Goal: Information Seeking & Learning: Check status

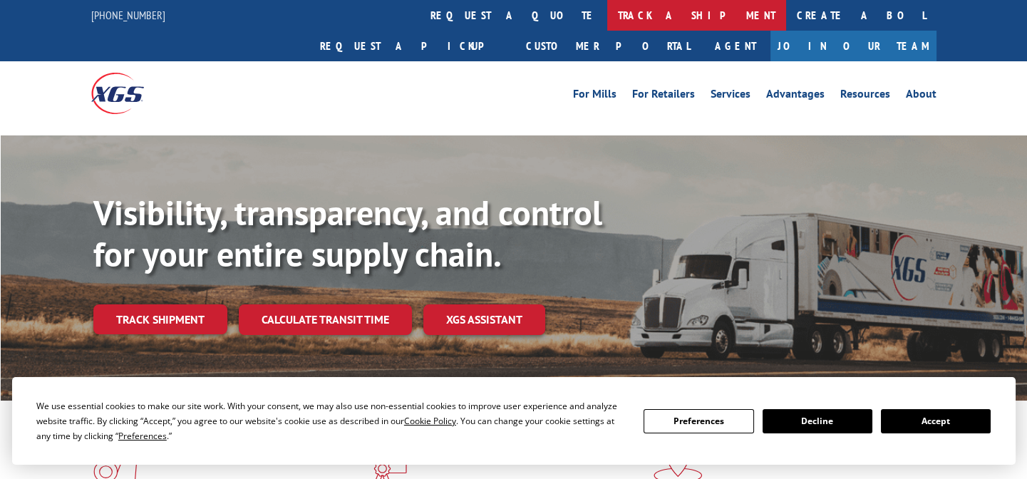
click at [607, 17] on link "track a shipment" at bounding box center [696, 15] width 179 height 31
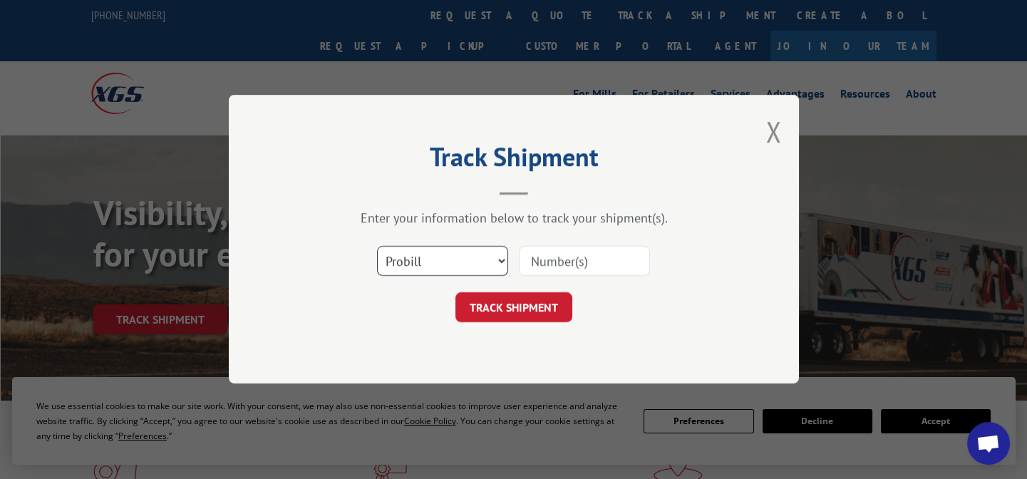
click at [412, 262] on select "Select category... Probill BOL PO" at bounding box center [442, 262] width 131 height 30
select select "po"
click at [377, 247] on select "Select category... Probill BOL PO" at bounding box center [442, 262] width 131 height 30
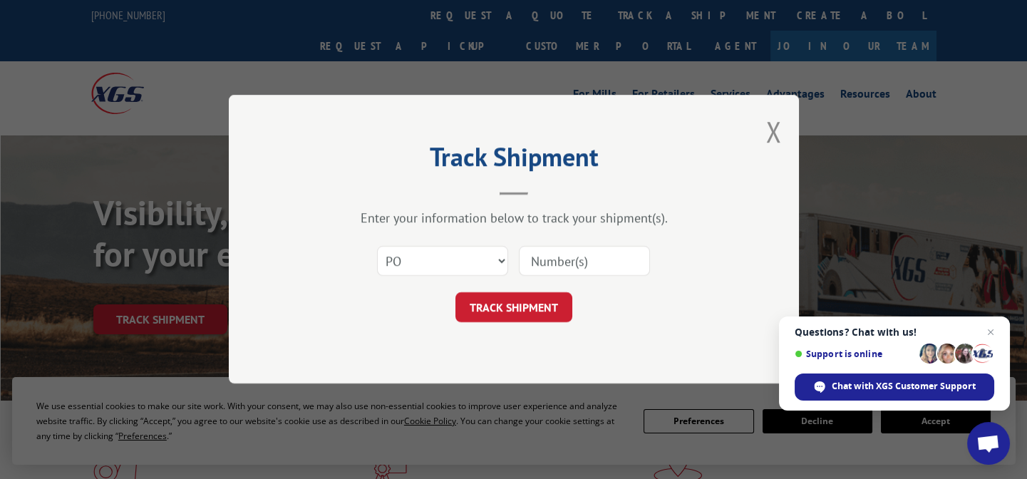
click at [533, 271] on input at bounding box center [584, 262] width 131 height 30
type input "29506738"
click button "TRACK SHIPMENT" at bounding box center [513, 308] width 117 height 30
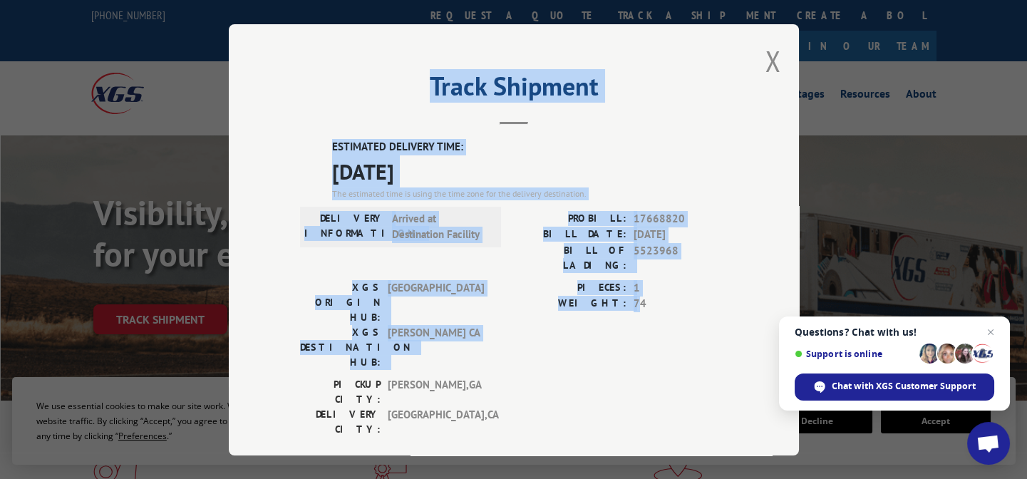
drag, startPoint x: 413, startPoint y: 98, endPoint x: 641, endPoint y: 306, distance: 308.8
click at [638, 306] on div "Track Shipment ESTIMATED DELIVERY TIME: [DATE] The estimated time is using the …" at bounding box center [514, 239] width 570 height 431
click at [662, 296] on span "74" at bounding box center [681, 304] width 94 height 16
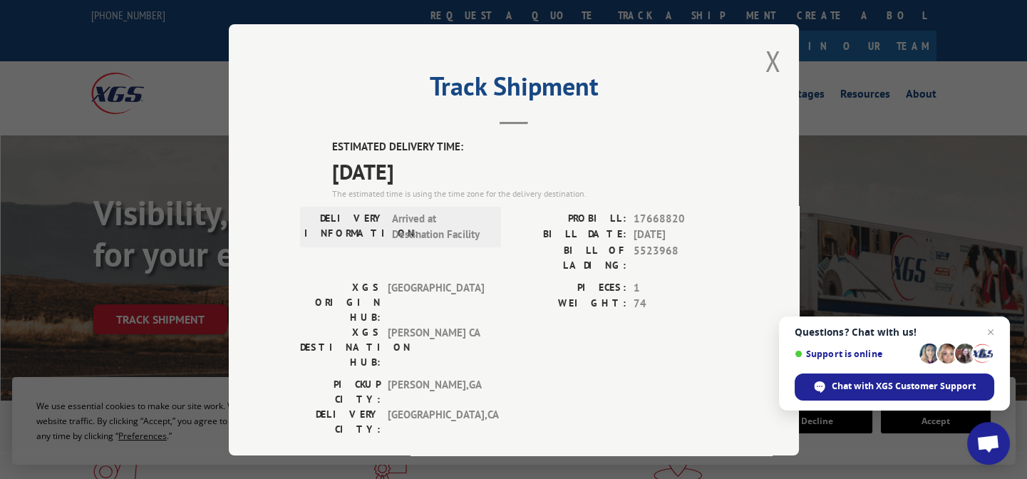
click at [662, 296] on span "74" at bounding box center [681, 304] width 94 height 16
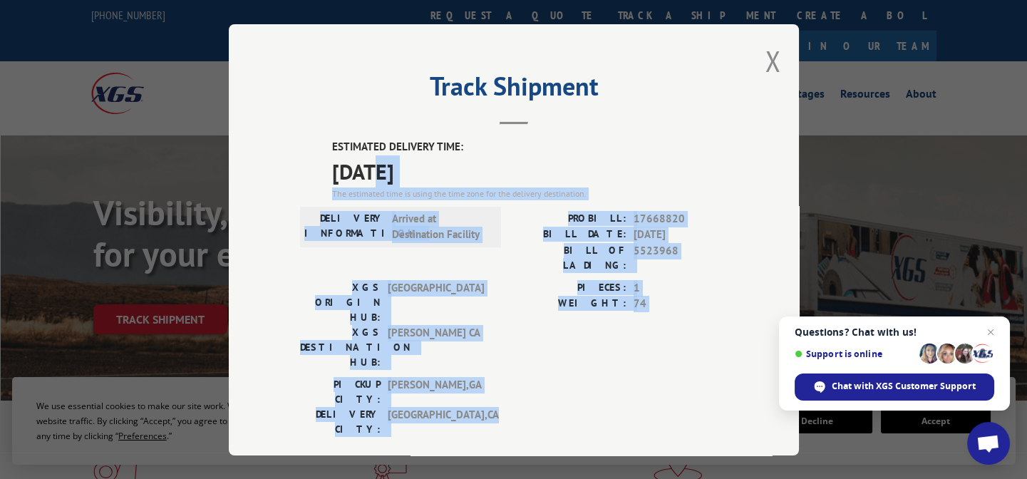
drag, startPoint x: 521, startPoint y: 347, endPoint x: 362, endPoint y: 170, distance: 238.3
click at [363, 170] on div "ESTIMATED DELIVERY TIME: [DATE] The estimated time is using the time zone for t…" at bounding box center [514, 395] width 428 height 512
